Goal: Communication & Community: Connect with others

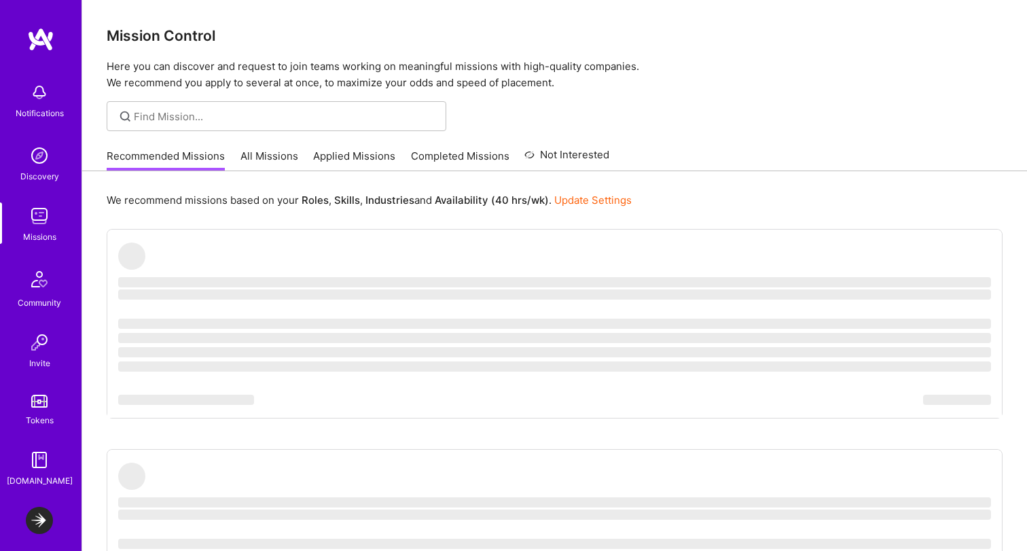
click at [34, 106] on div "Notifications" at bounding box center [40, 113] width 48 height 14
click at [43, 153] on img at bounding box center [39, 155] width 27 height 27
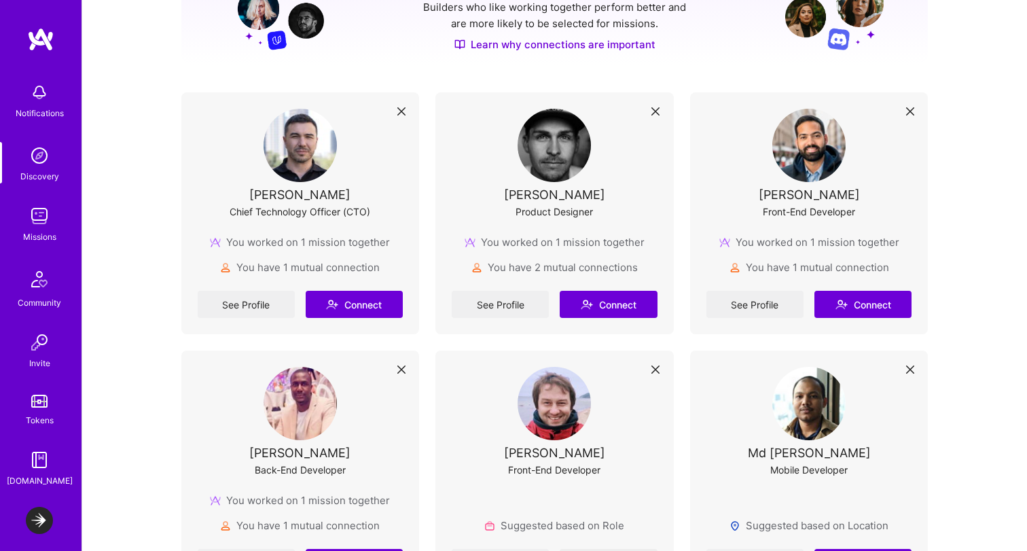
scroll to position [223, 0]
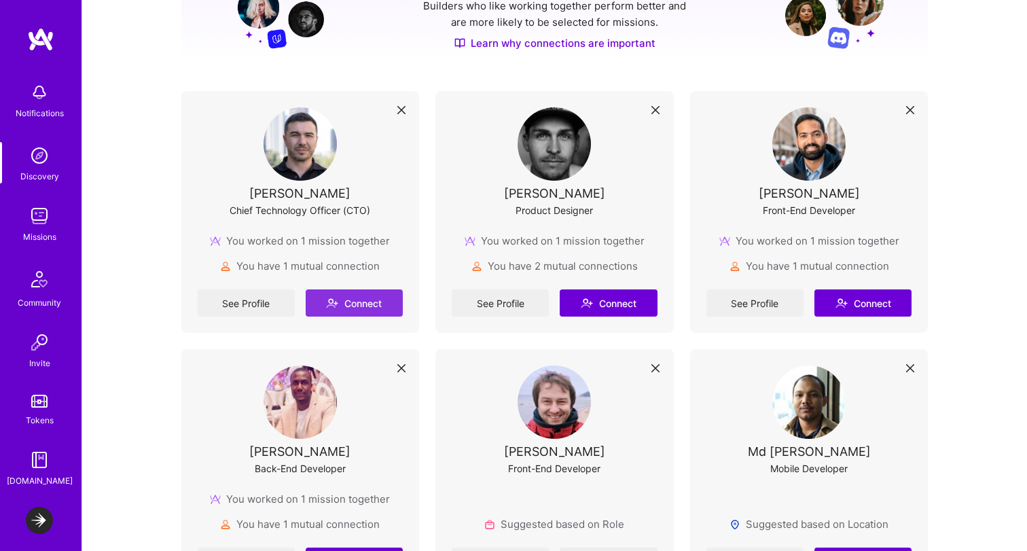
click at [372, 295] on button "Connect" at bounding box center [354, 302] width 97 height 27
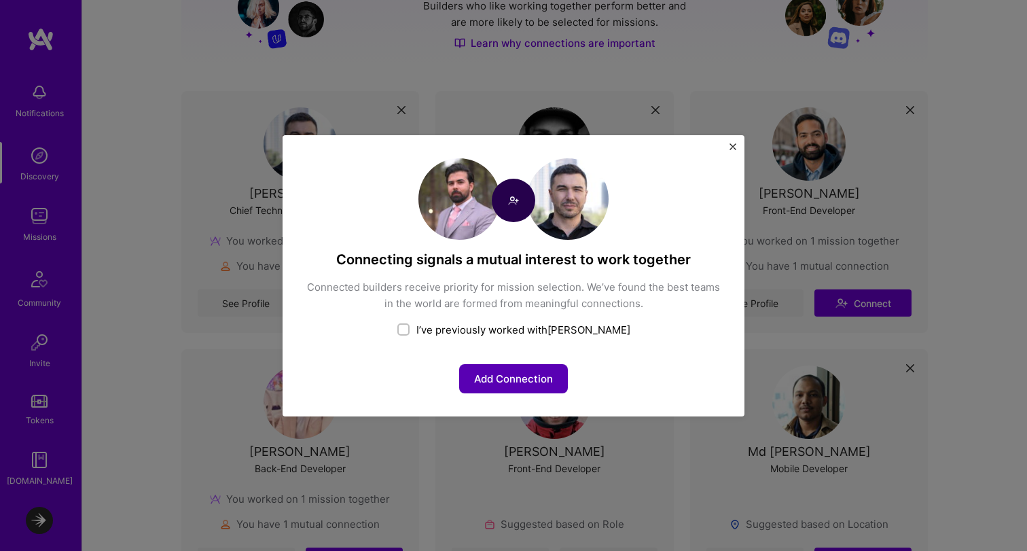
click at [521, 378] on button "Add Connection" at bounding box center [513, 378] width 109 height 29
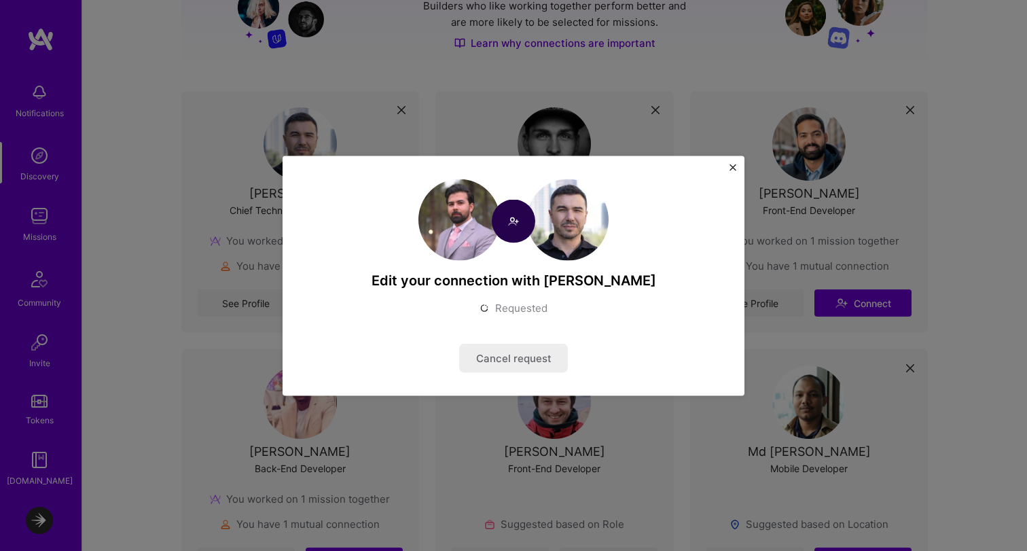
click at [731, 177] on button "Close" at bounding box center [732, 171] width 7 height 14
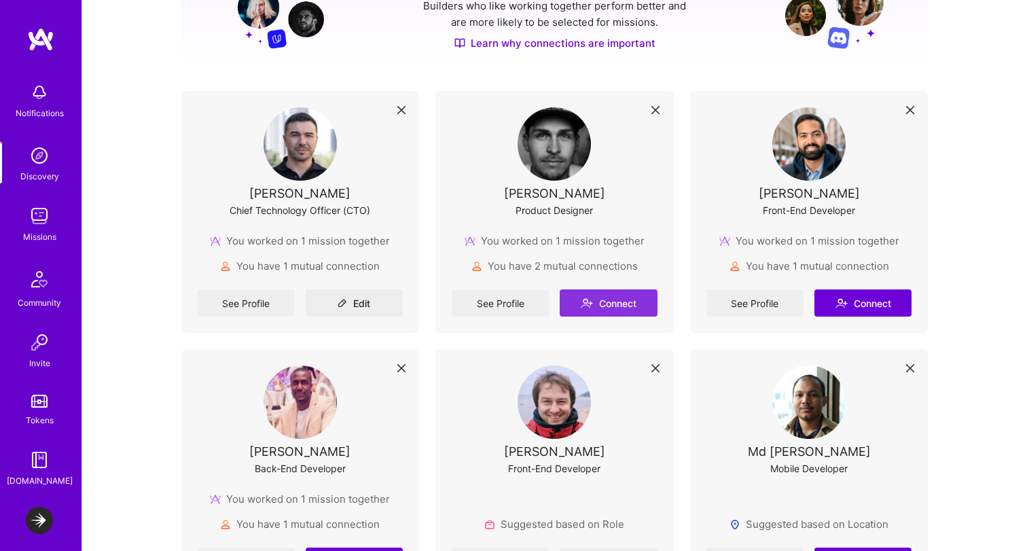
click at [611, 302] on button "Connect" at bounding box center [608, 302] width 97 height 27
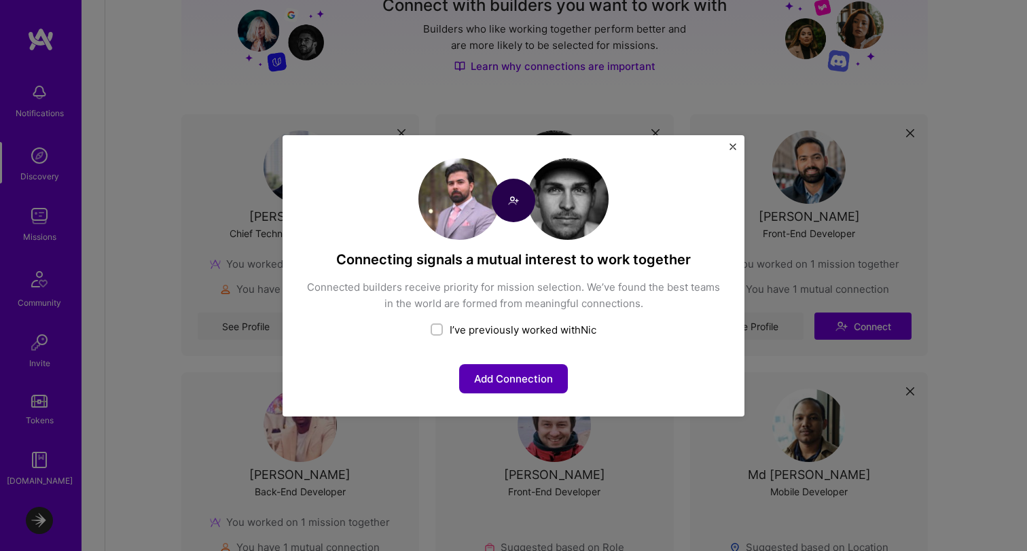
click at [525, 382] on button "Add Connection" at bounding box center [513, 378] width 109 height 29
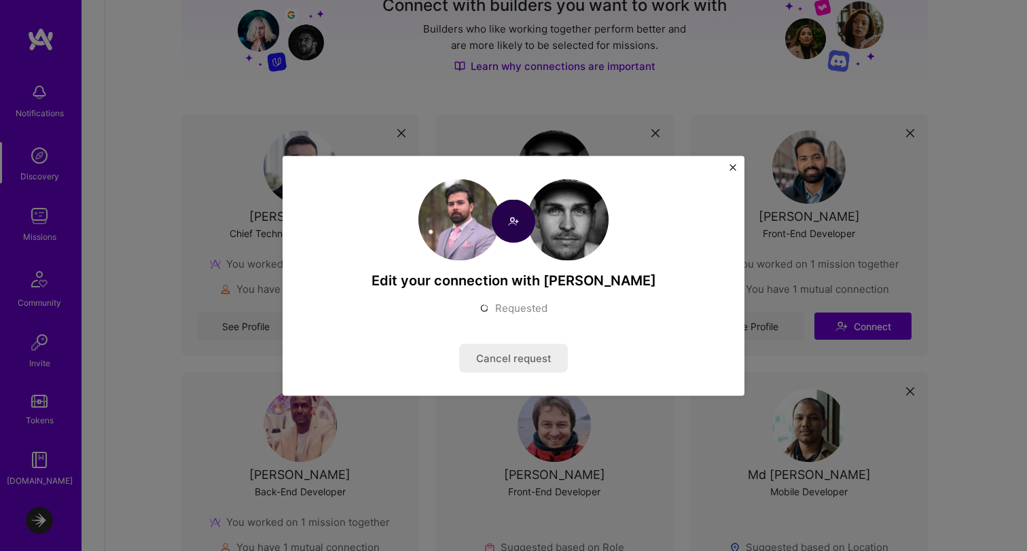
click at [730, 161] on div "Edit your connection with Nic Requested Cancel request" at bounding box center [514, 276] width 462 height 240
click at [733, 166] on img "Close" at bounding box center [732, 167] width 7 height 7
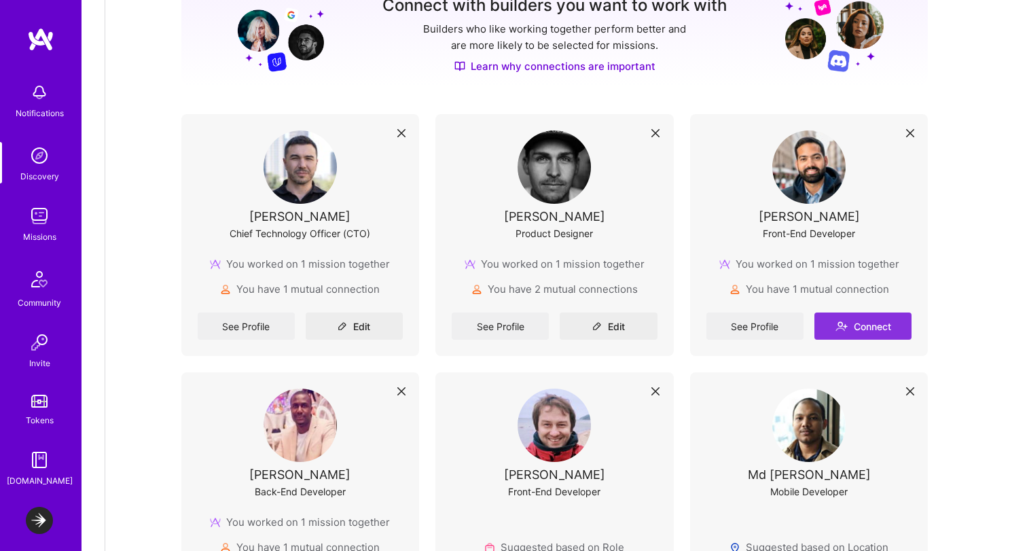
click at [886, 312] on button "Connect" at bounding box center [862, 325] width 97 height 27
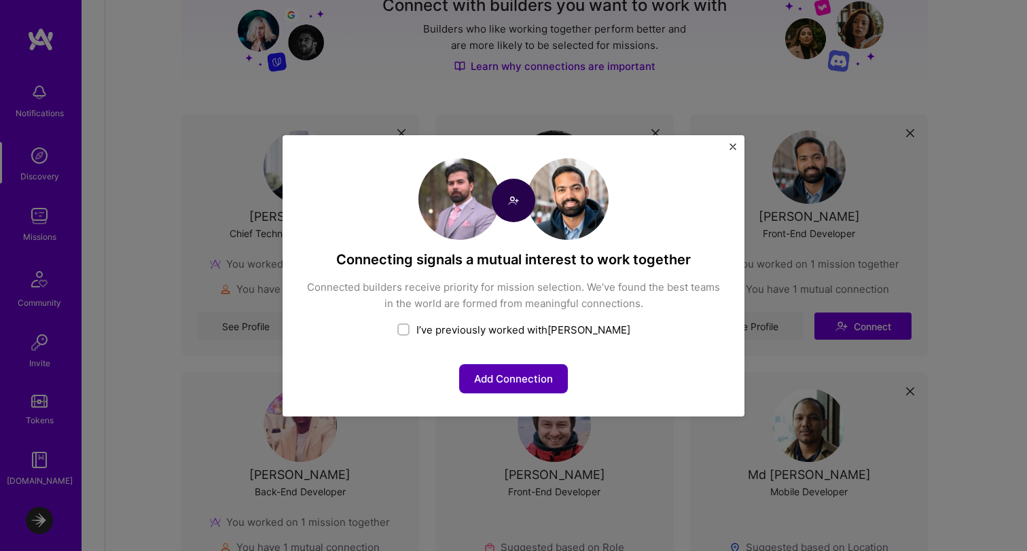
click at [541, 383] on button "Add Connection" at bounding box center [513, 378] width 109 height 29
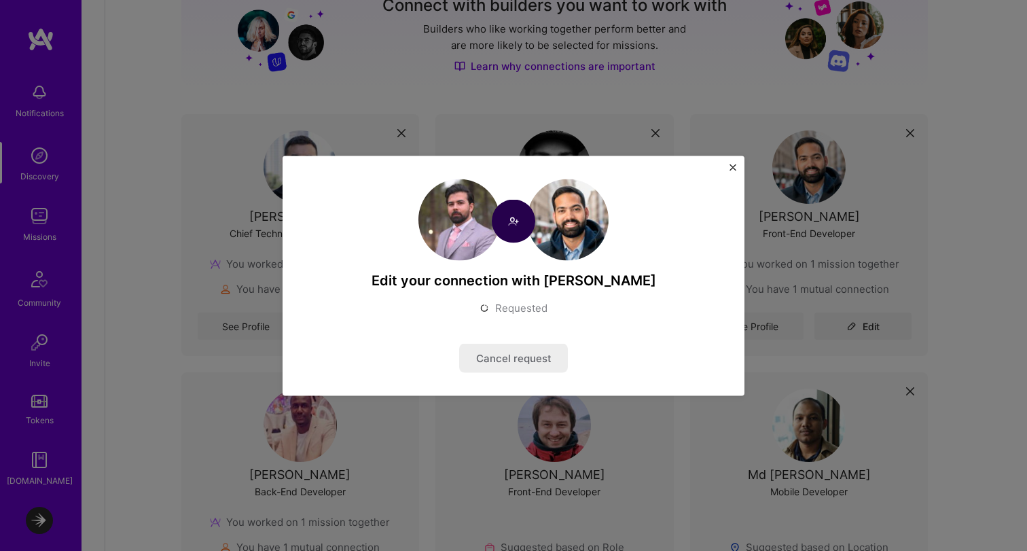
click at [734, 165] on img "Close" at bounding box center [732, 167] width 7 height 7
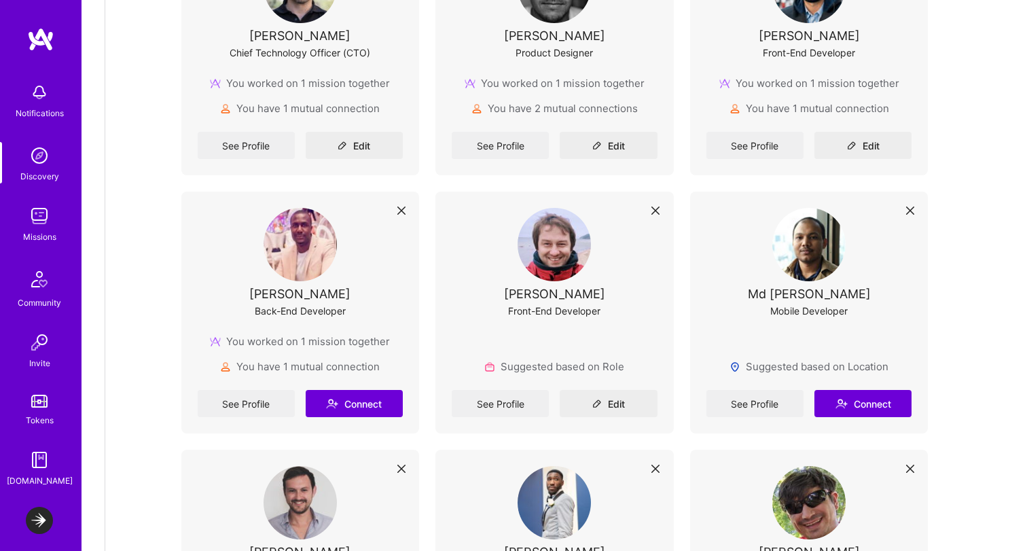
scroll to position [404, 0]
click at [334, 391] on button "Connect" at bounding box center [354, 402] width 97 height 27
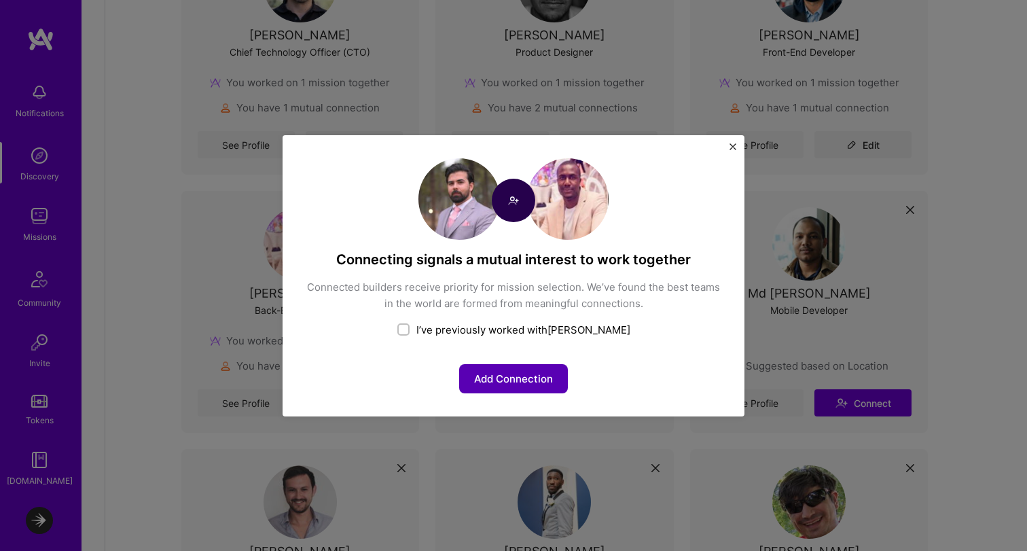
click at [521, 382] on button "Add Connection" at bounding box center [513, 378] width 109 height 29
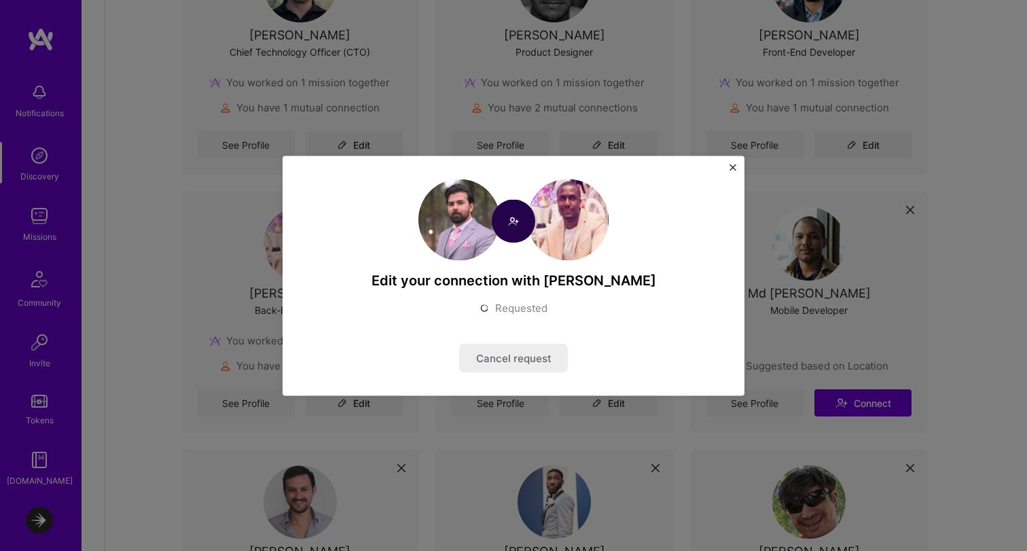
click at [729, 167] on img "Close" at bounding box center [732, 167] width 7 height 7
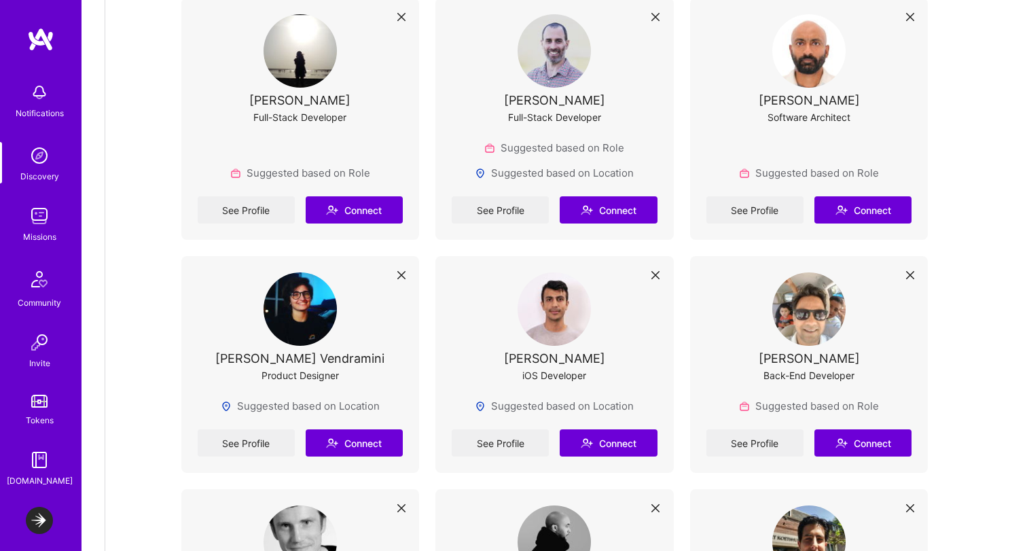
scroll to position [1375, 0]
